Goal: Navigation & Orientation: Find specific page/section

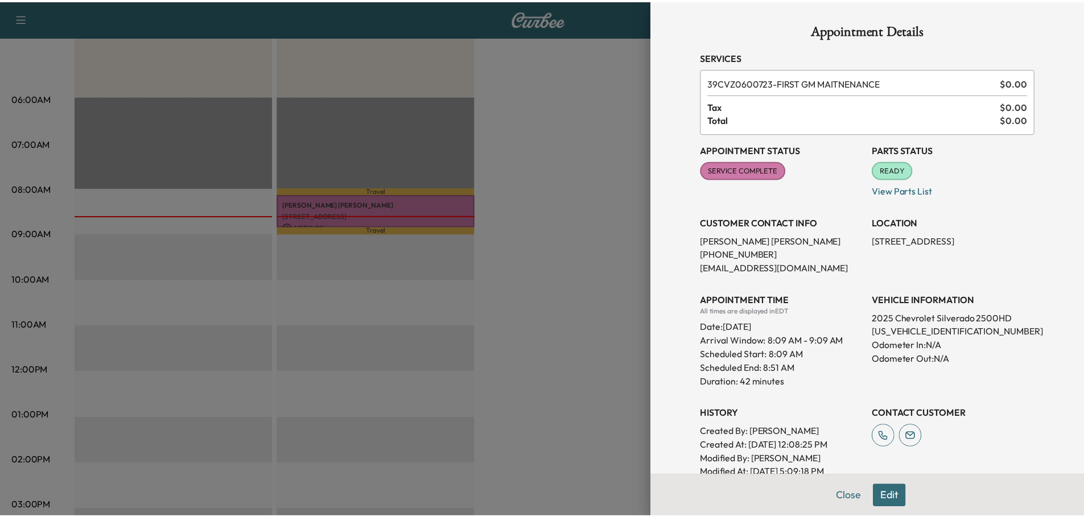
scroll to position [57, 0]
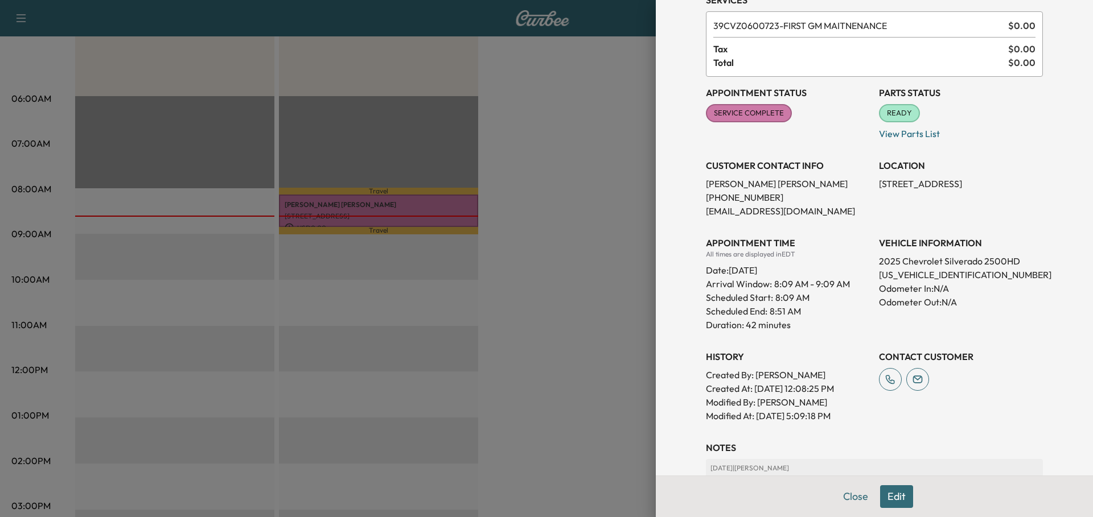
click at [517, 163] on div at bounding box center [546, 258] width 1093 height 517
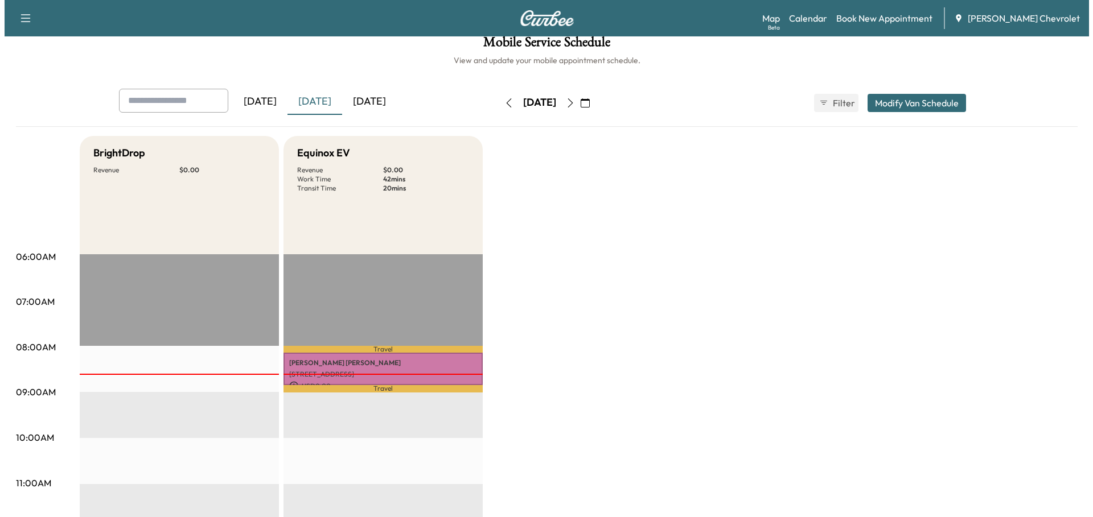
scroll to position [0, 0]
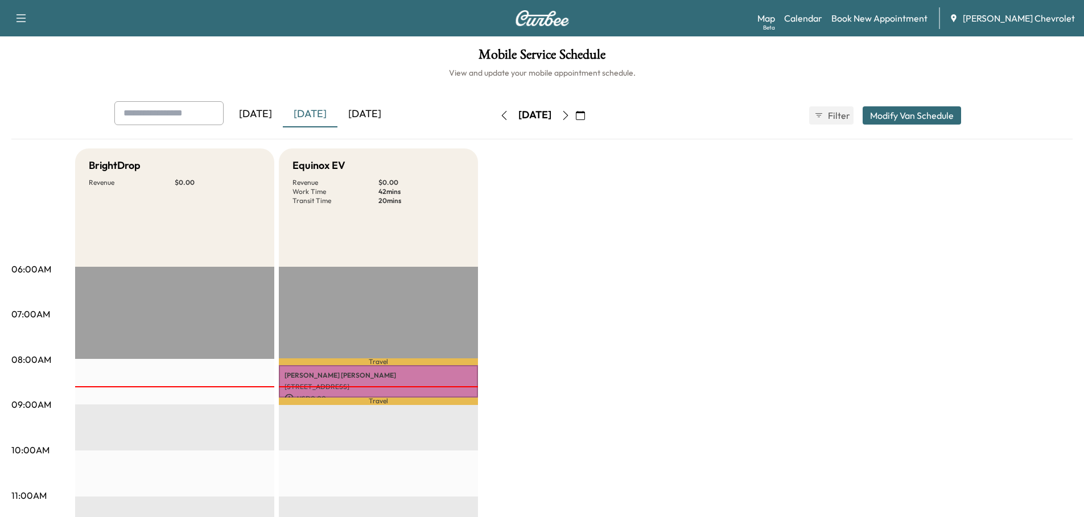
click at [775, 15] on link "Map Beta" at bounding box center [767, 18] width 18 height 14
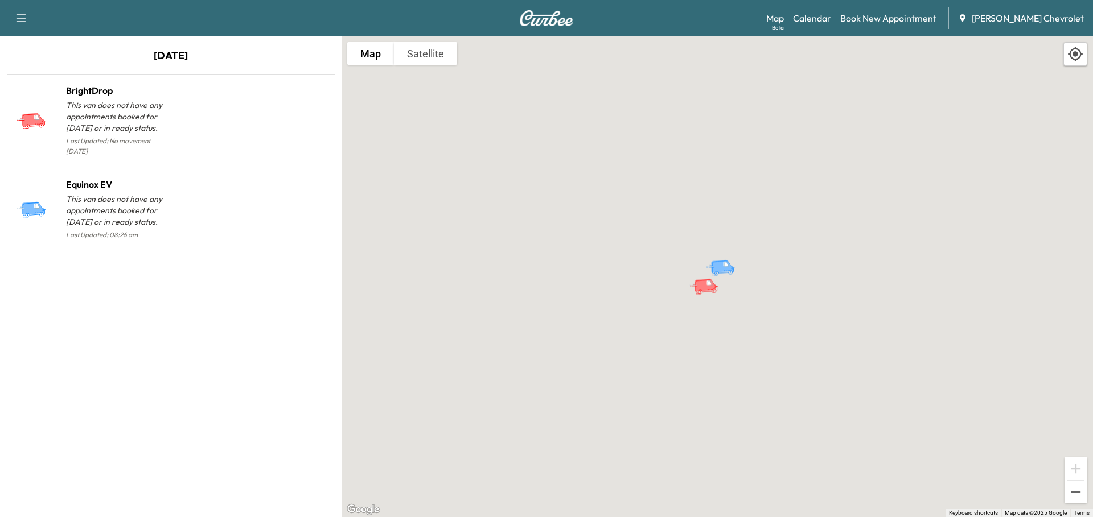
click at [165, 120] on p "This van does not have any appointments booked for [DATE] or in ready status." at bounding box center [118, 117] width 105 height 34
click at [44, 112] on icon at bounding box center [36, 121] width 40 height 20
click at [160, 115] on p "This van does not have any appointments booked for [DATE] or in ready status." at bounding box center [118, 117] width 105 height 34
click at [176, 207] on div at bounding box center [250, 215] width 159 height 56
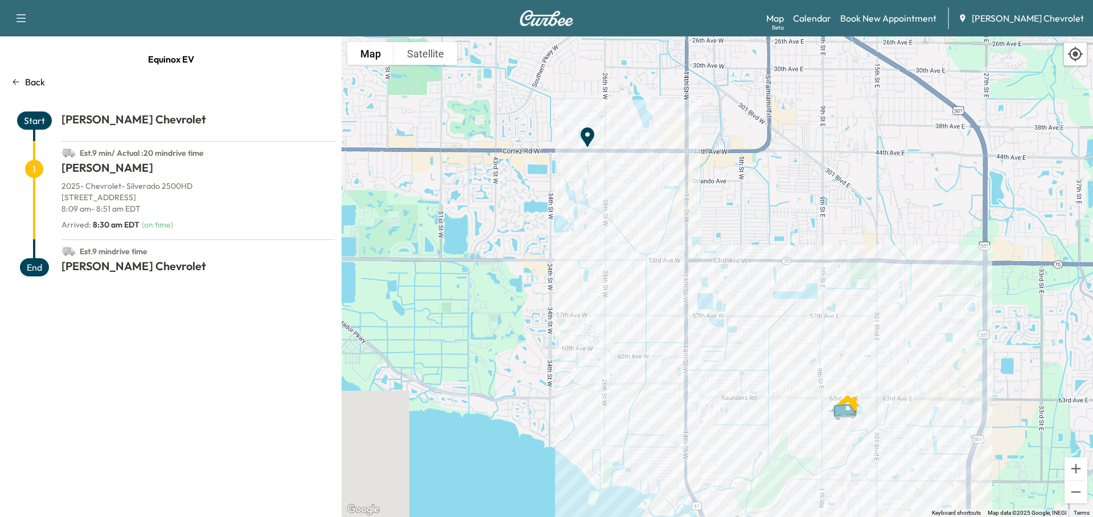
click at [179, 203] on p "[STREET_ADDRESS]" at bounding box center [197, 197] width 273 height 11
click at [28, 166] on span "1" at bounding box center [34, 169] width 18 height 18
